Goal: Use online tool/utility

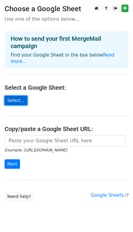
click at [9, 96] on link "Select..." at bounding box center [16, 100] width 23 height 9
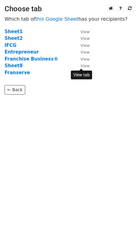
click at [85, 66] on small "View" at bounding box center [85, 66] width 9 height 5
click at [8, 68] on strong "Sheet8" at bounding box center [14, 65] width 18 height 5
